Goal: Task Accomplishment & Management: Manage account settings

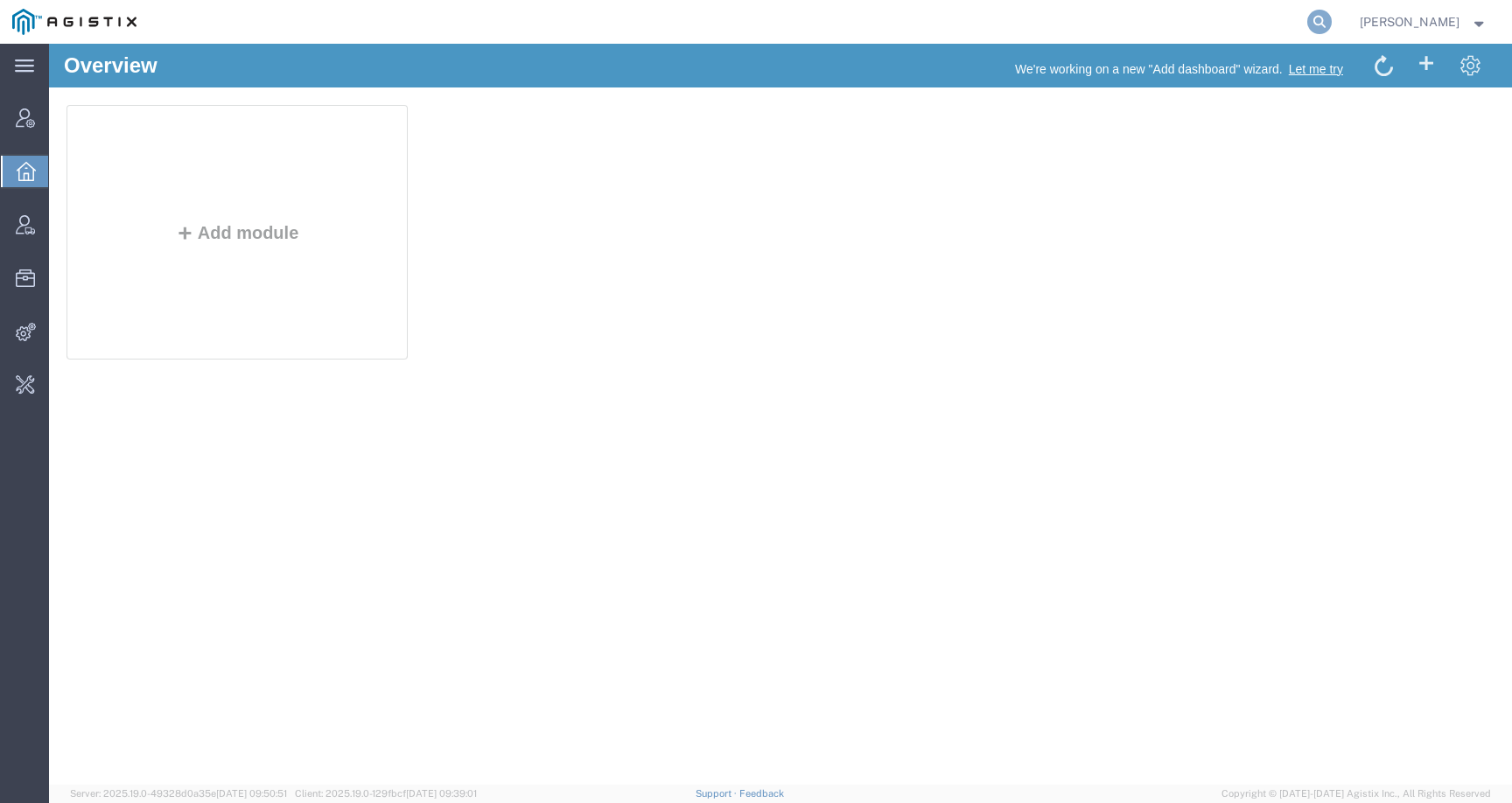
click at [1332, 21] on icon at bounding box center [1319, 22] width 25 height 25
click at [1277, 21] on input "search" at bounding box center [1042, 22] width 532 height 42
paste input "Matt Humphrey"
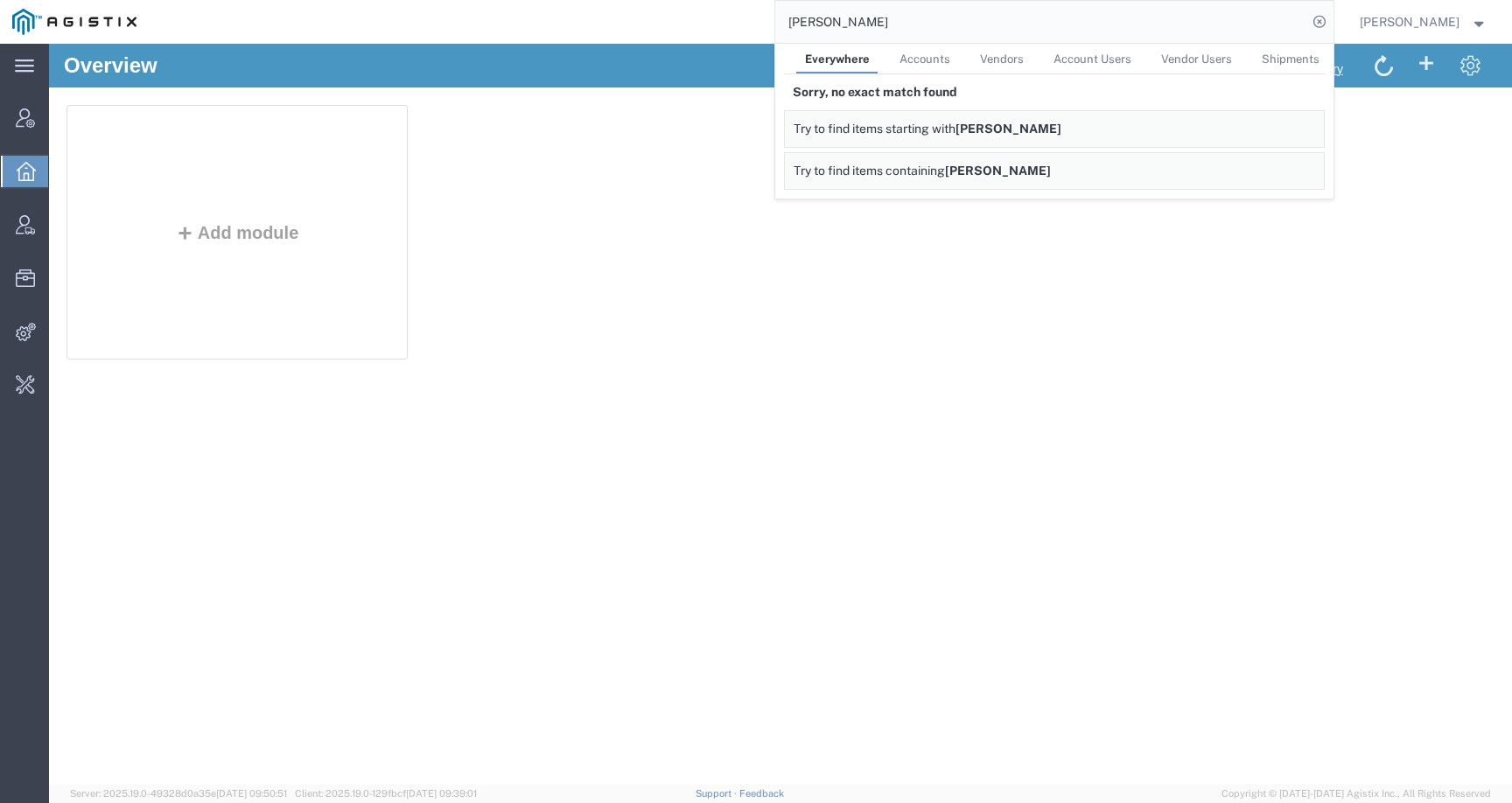
drag, startPoint x: 929, startPoint y: 26, endPoint x: 732, endPoint y: 26, distance: 197.0
click at [732, 26] on div "Matt Humphrey Everywhere Accounts Vendors Account Users Vendor Users Shipments …" at bounding box center [741, 22] width 1185 height 44
paste input "tallgrassfreight.com"
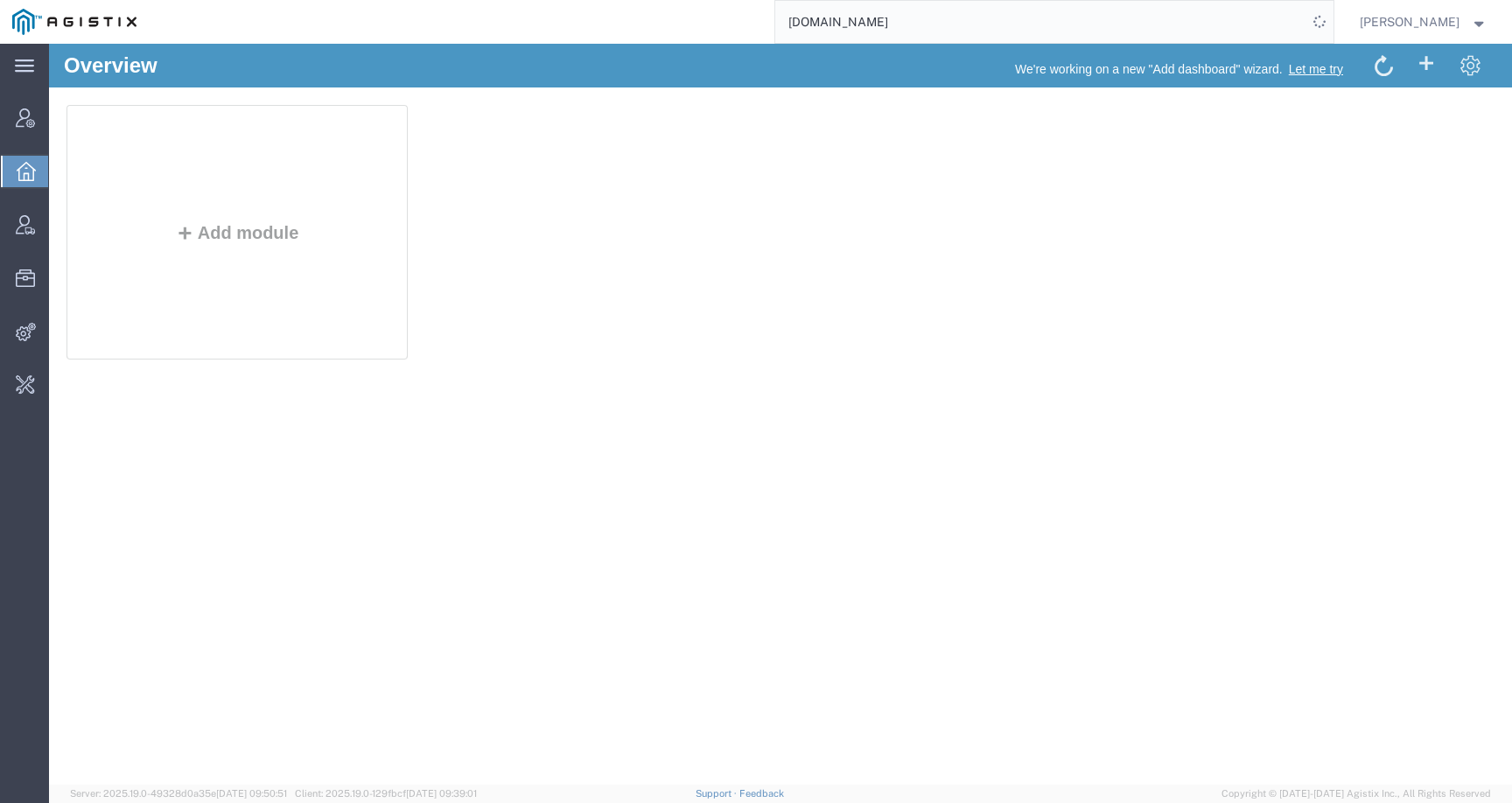
drag, startPoint x: 897, startPoint y: 25, endPoint x: 965, endPoint y: 25, distance: 68.0
click at [965, 25] on input "tallgrassfreight.com" at bounding box center [1042, 22] width 532 height 42
click at [828, 24] on input "tallgrassfreight" at bounding box center [1042, 22] width 532 height 42
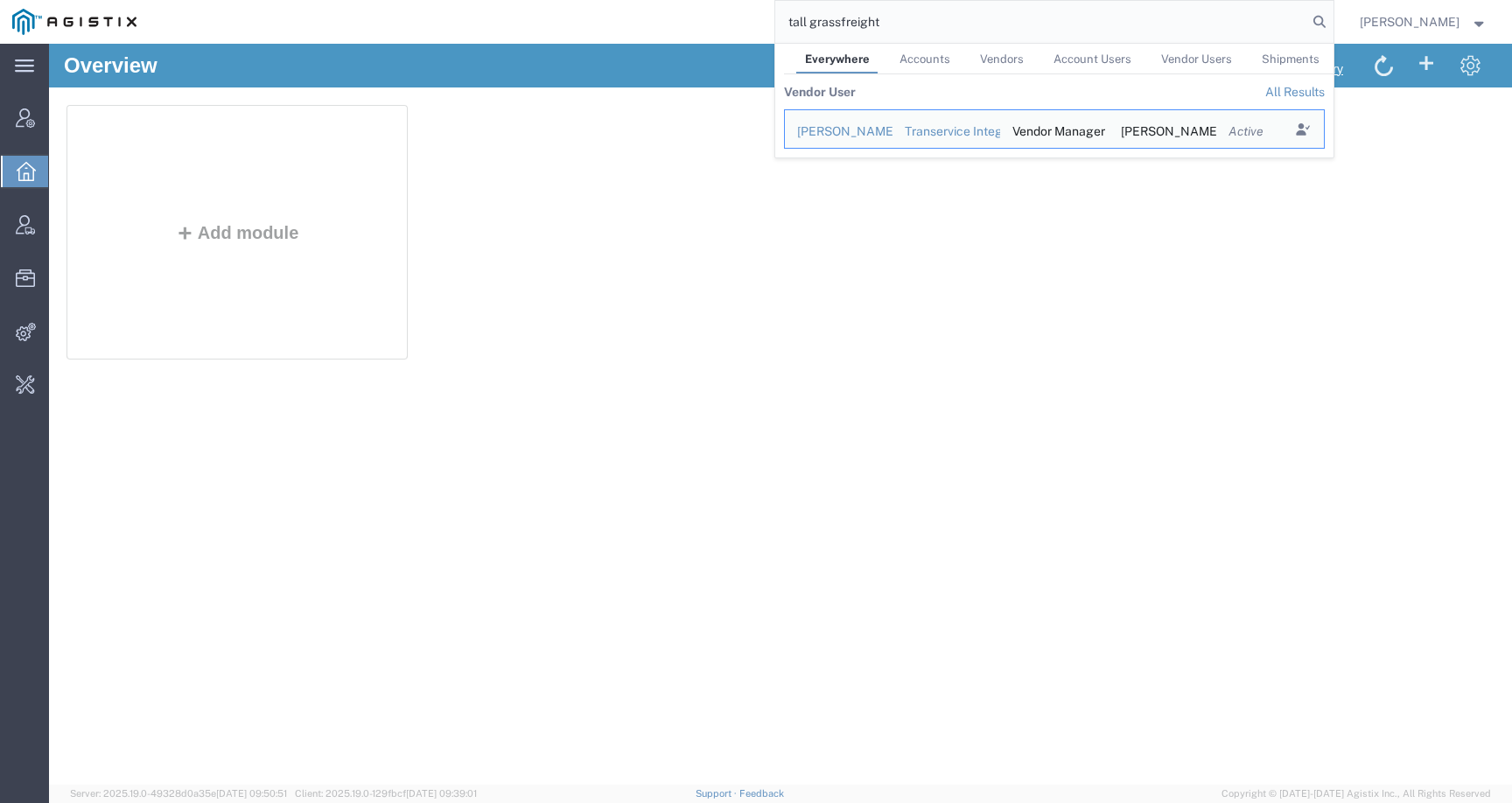
drag, startPoint x: 902, startPoint y: 26, endPoint x: 751, endPoint y: 24, distance: 151.0
click at [751, 24] on div "tall grassfreight Everywhere Accounts Vendors Account Users Vendor Users Shipme…" at bounding box center [741, 22] width 1185 height 44
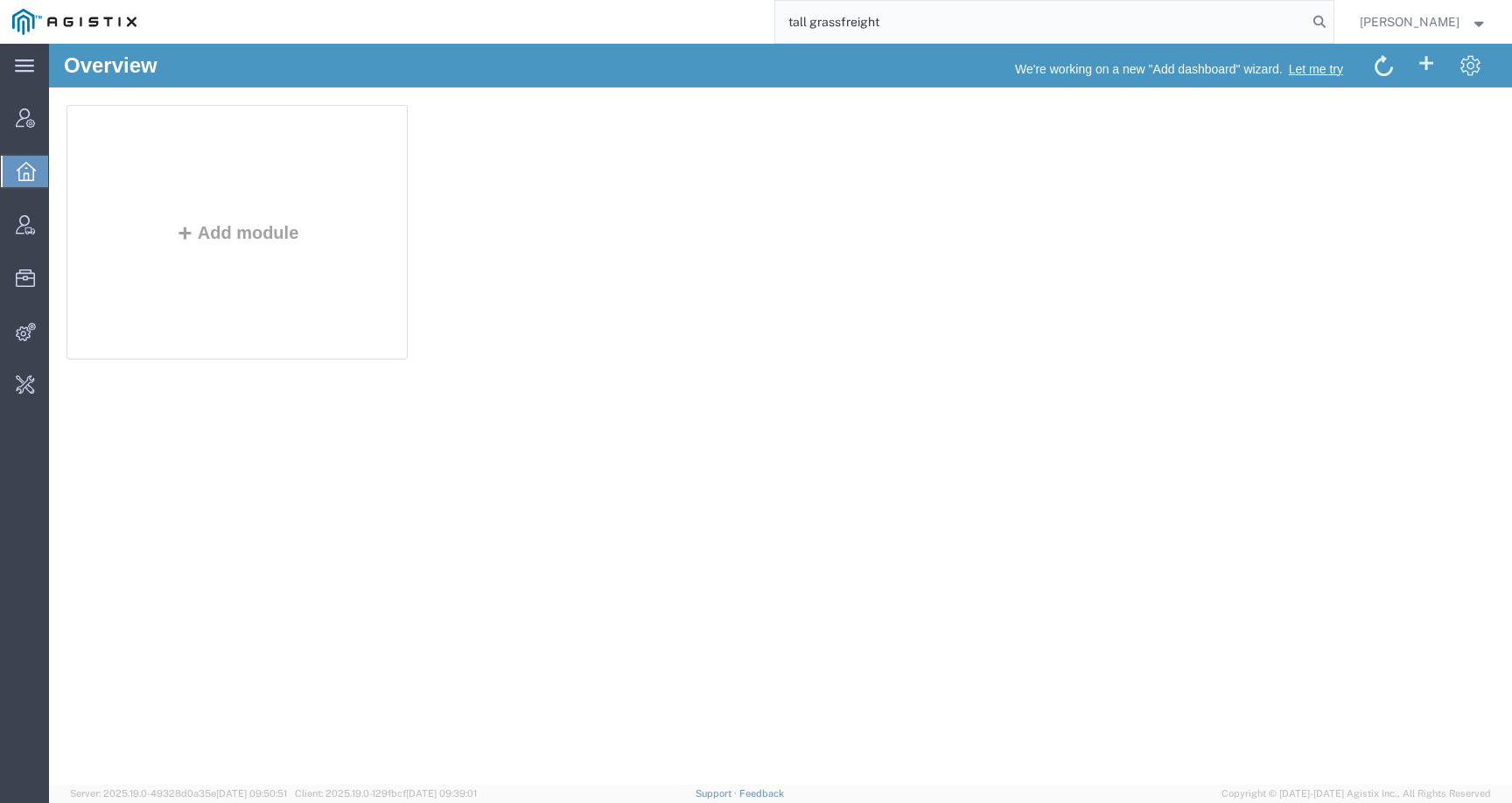
paste input "Tallgrass F"
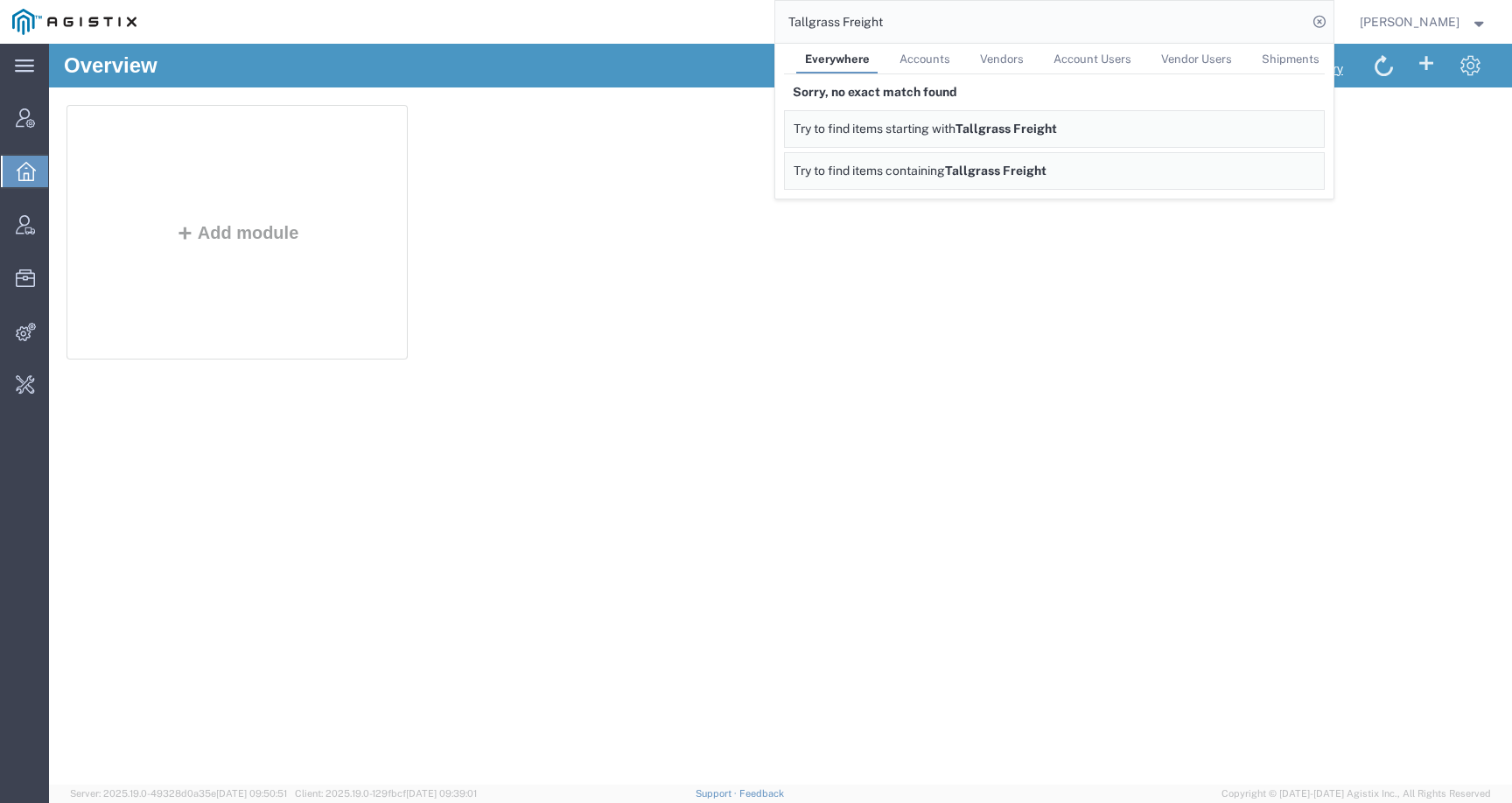
drag, startPoint x: 981, startPoint y: 19, endPoint x: 714, endPoint y: 19, distance: 267.0
click at [714, 19] on div "Tallgrass Freight Everywhere Accounts Vendors Account Users Vendor Users Shipme…" at bounding box center [741, 22] width 1185 height 44
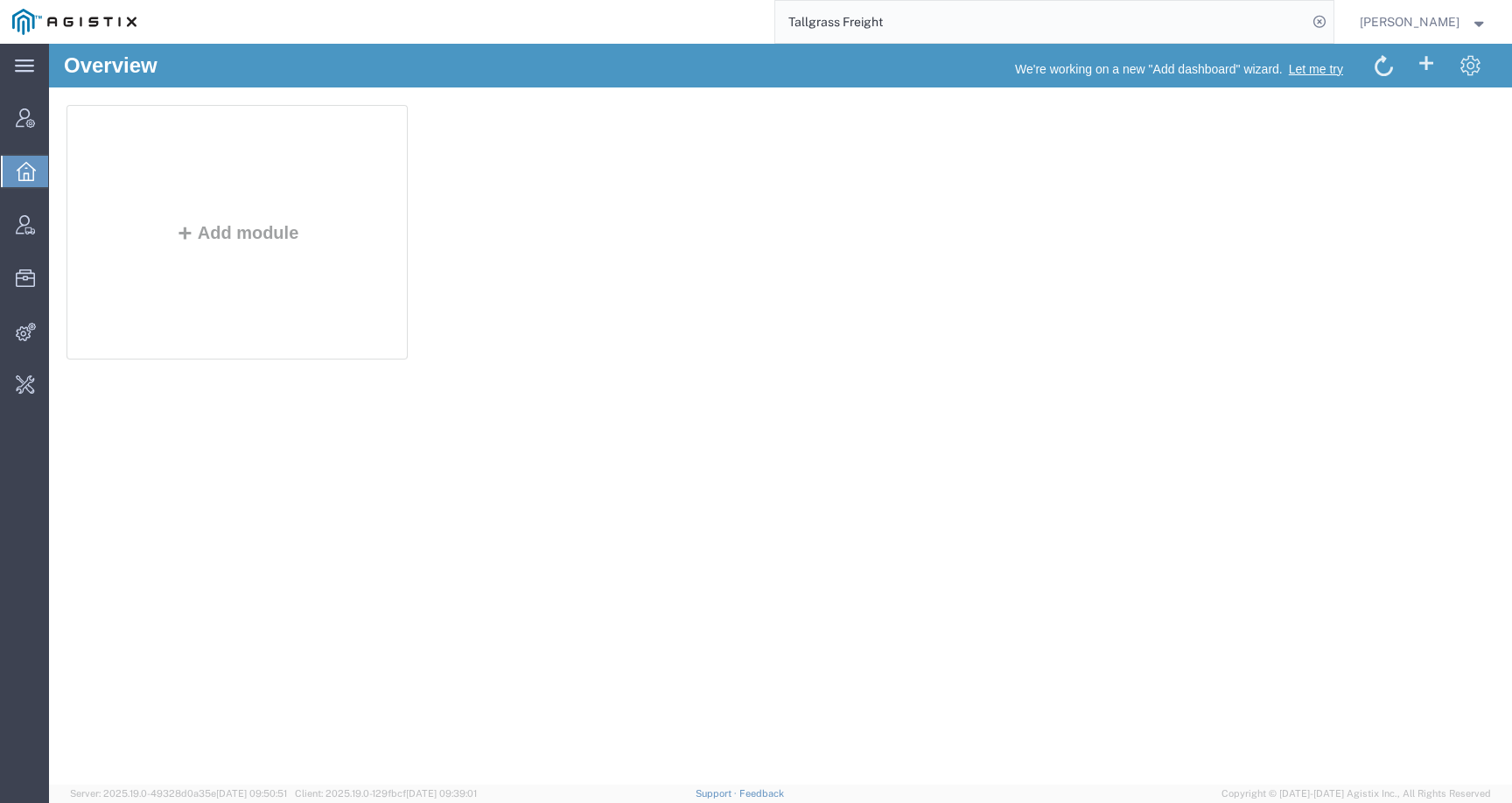
paste input "matt.humphrey@tallgrassfreight.com"
type input "matt.humphrey@tallgrassfreight.com"
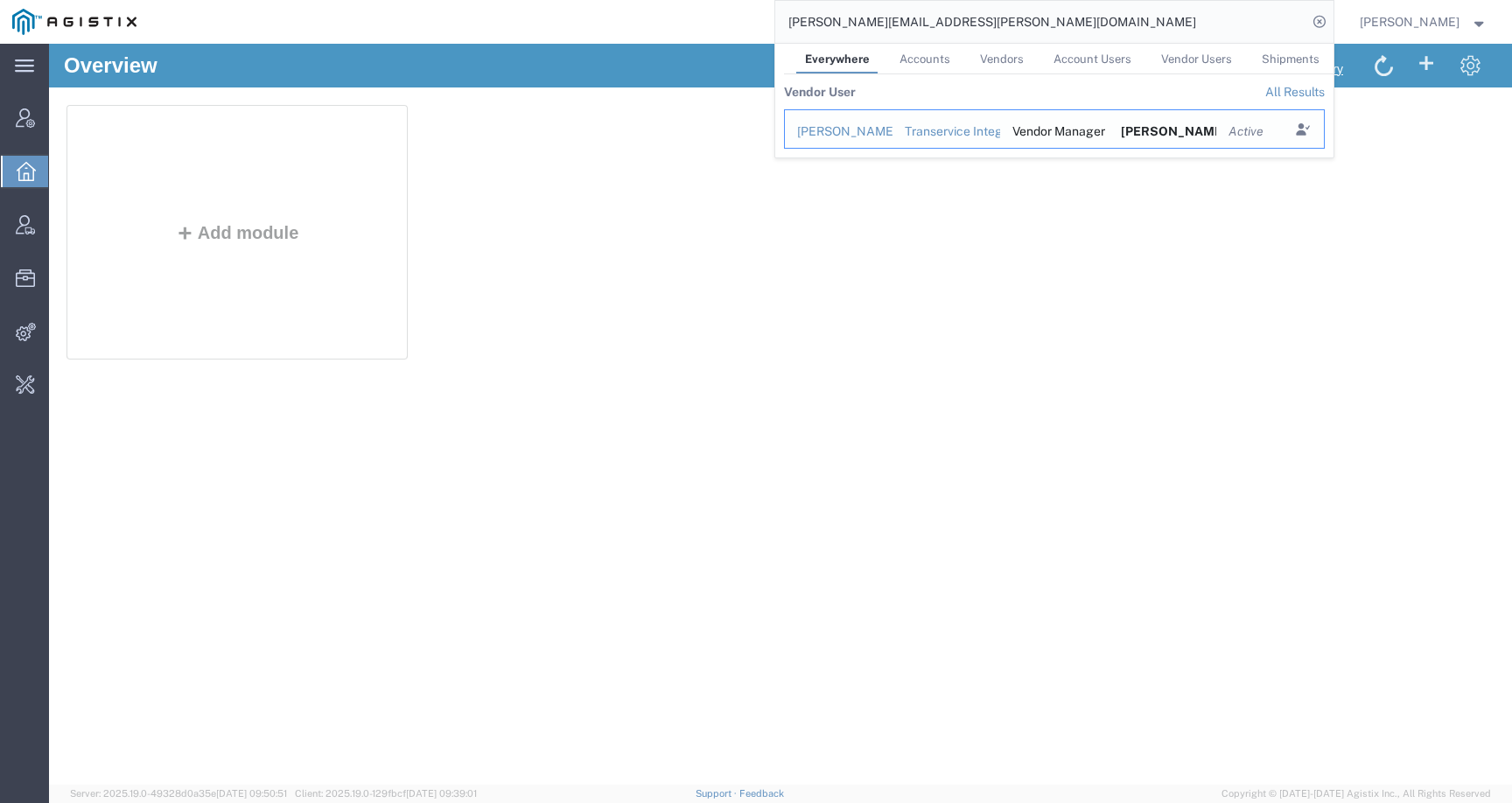
click at [872, 138] on div "Matt Humphrey" at bounding box center [839, 132] width 83 height 18
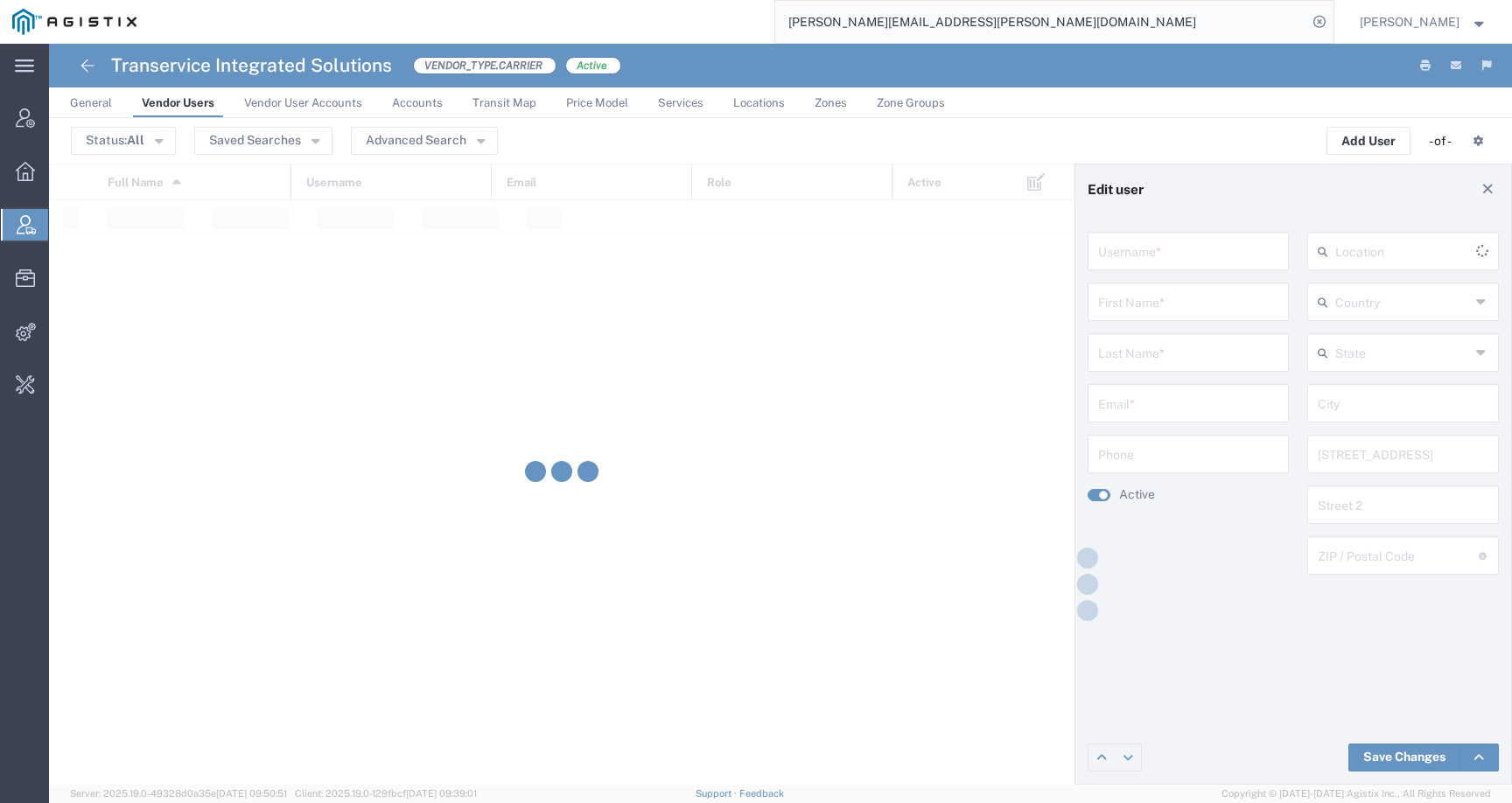
type input "cglascoe@shiptis.com"
type input "Matt"
type input "Humphrey"
type input "matt.humphrey@tallgrassfreight.com"
type input "5017650672"
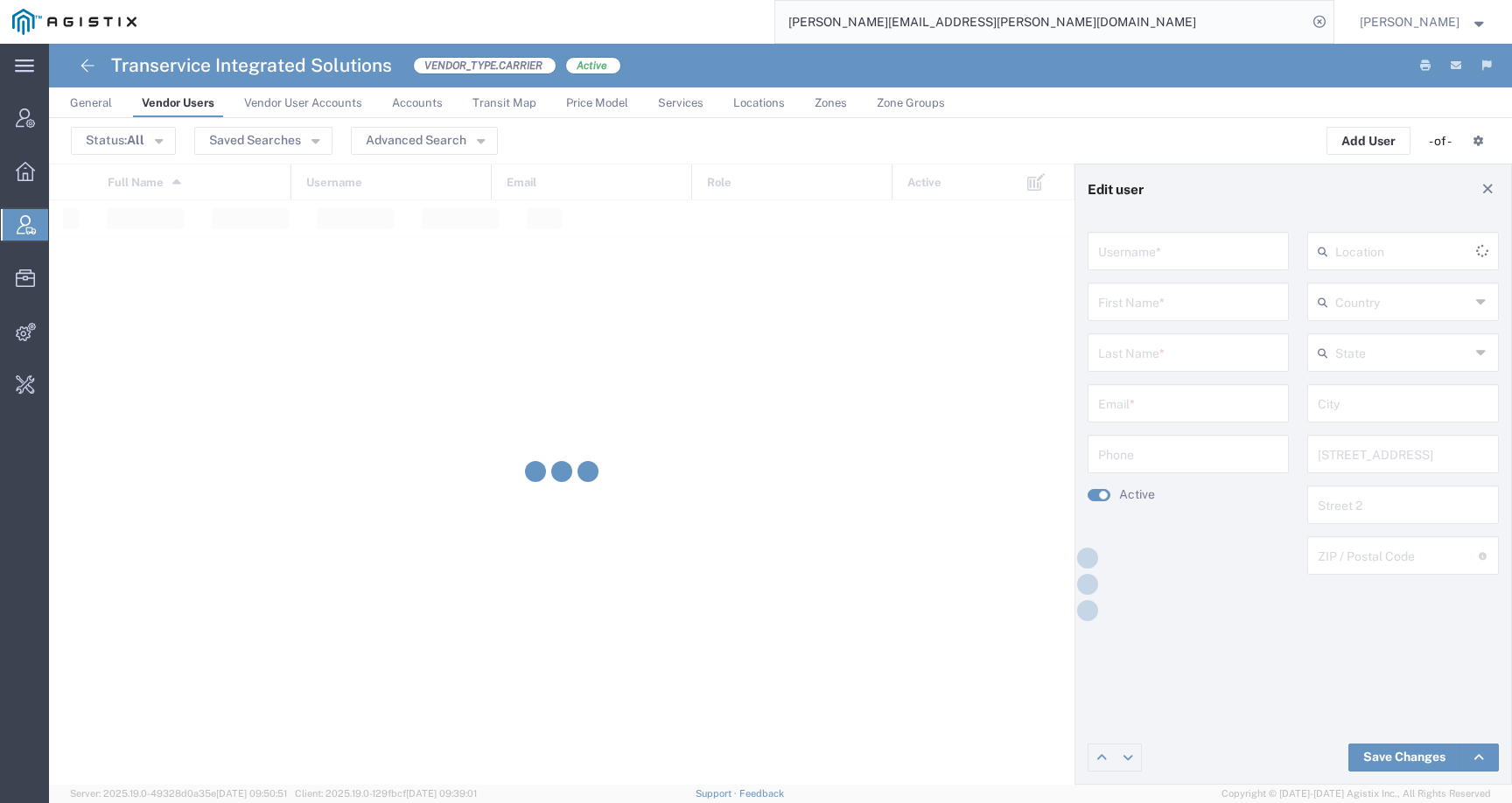
type input "United States"
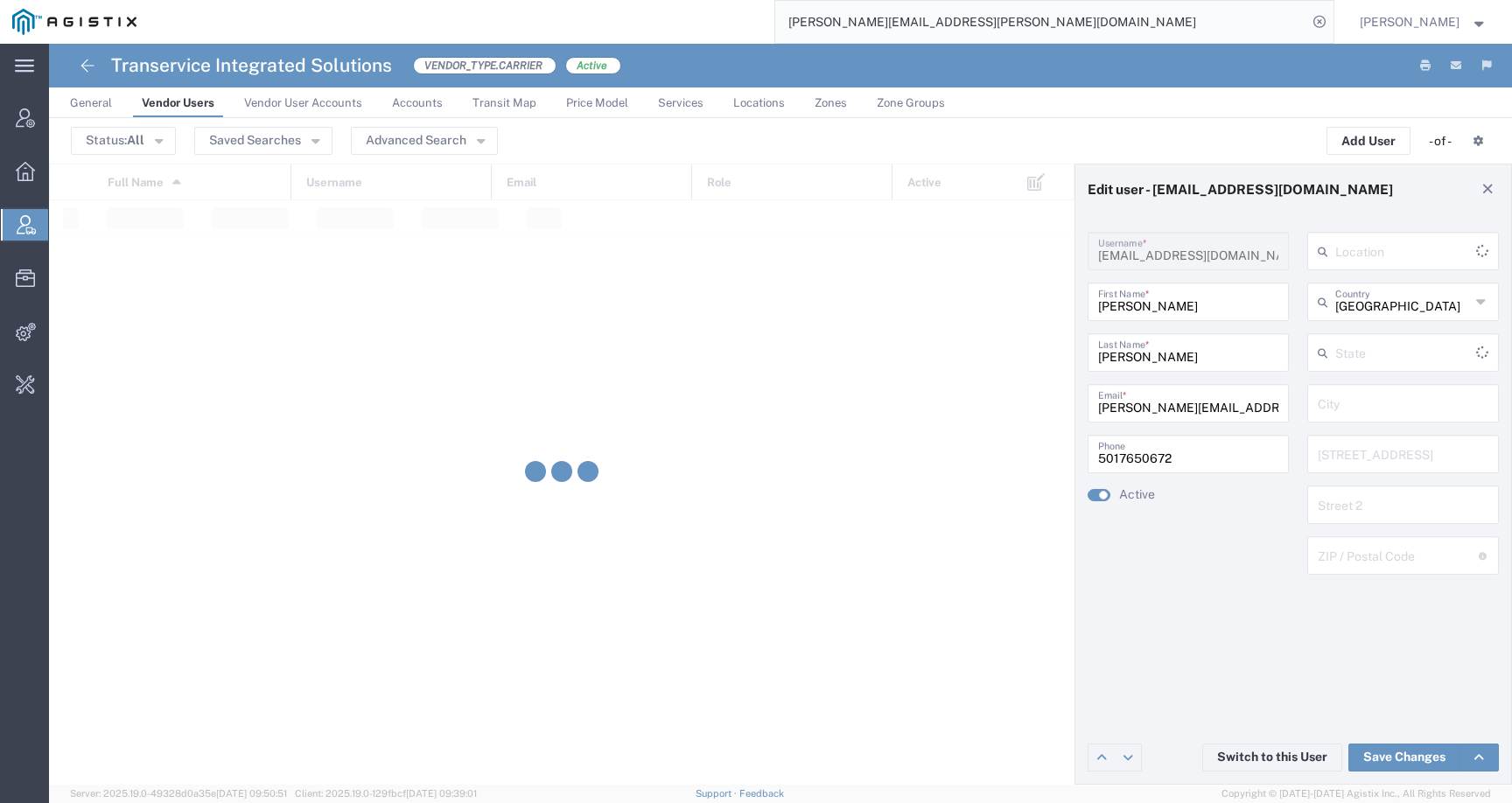
type input "Arkansas"
